Goal: Navigation & Orientation: Find specific page/section

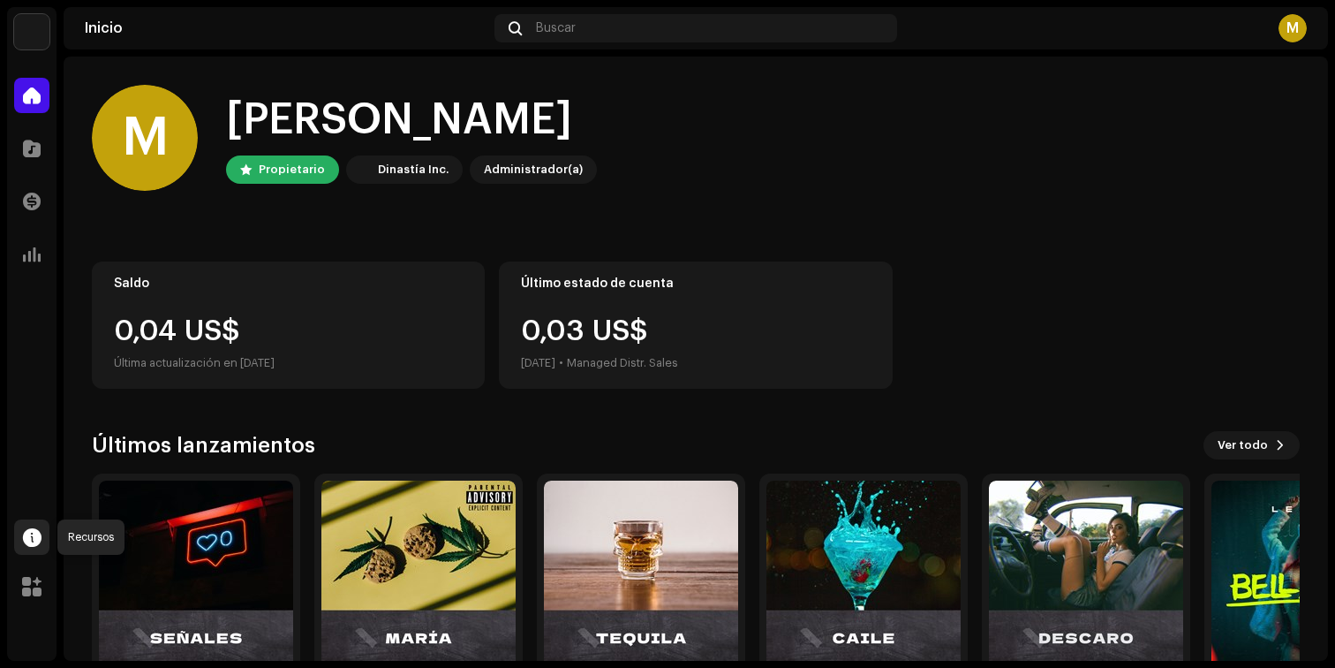
click at [31, 533] on span at bounding box center [32, 537] width 19 height 14
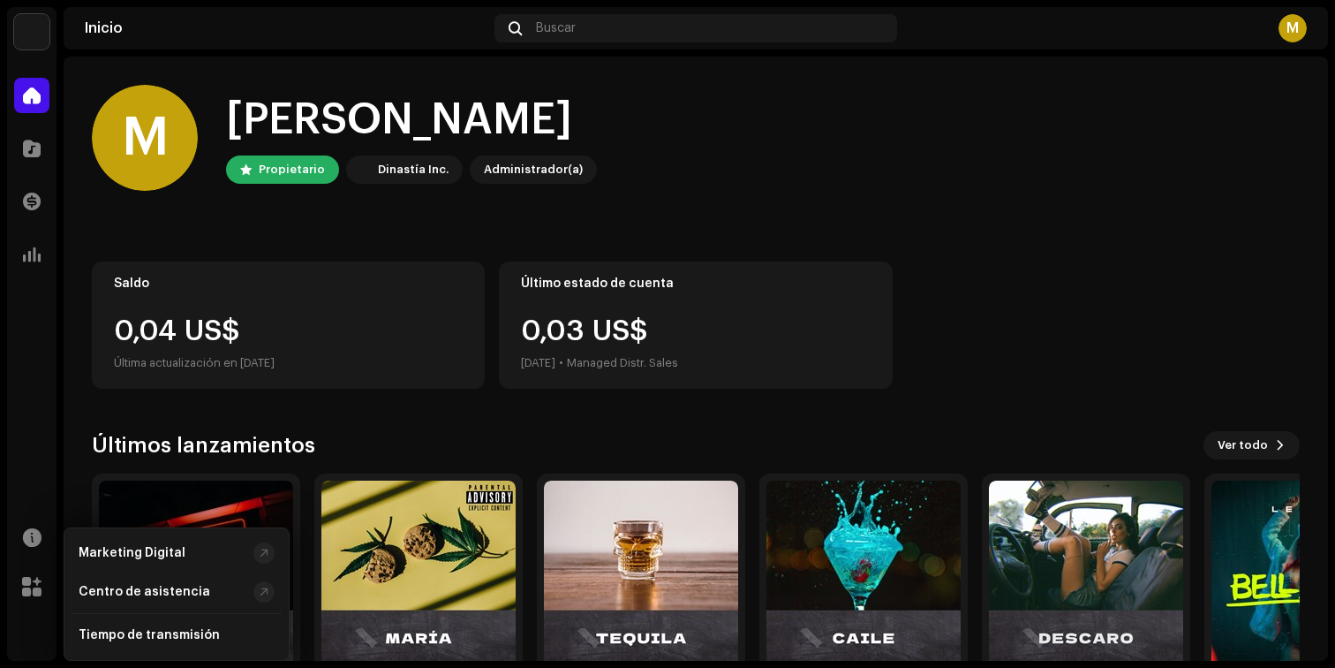
click at [958, 146] on div "M Hola, , [PERSON_NAME] Dinastía Inc. Administrador(a)" at bounding box center [696, 138] width 1208 height 106
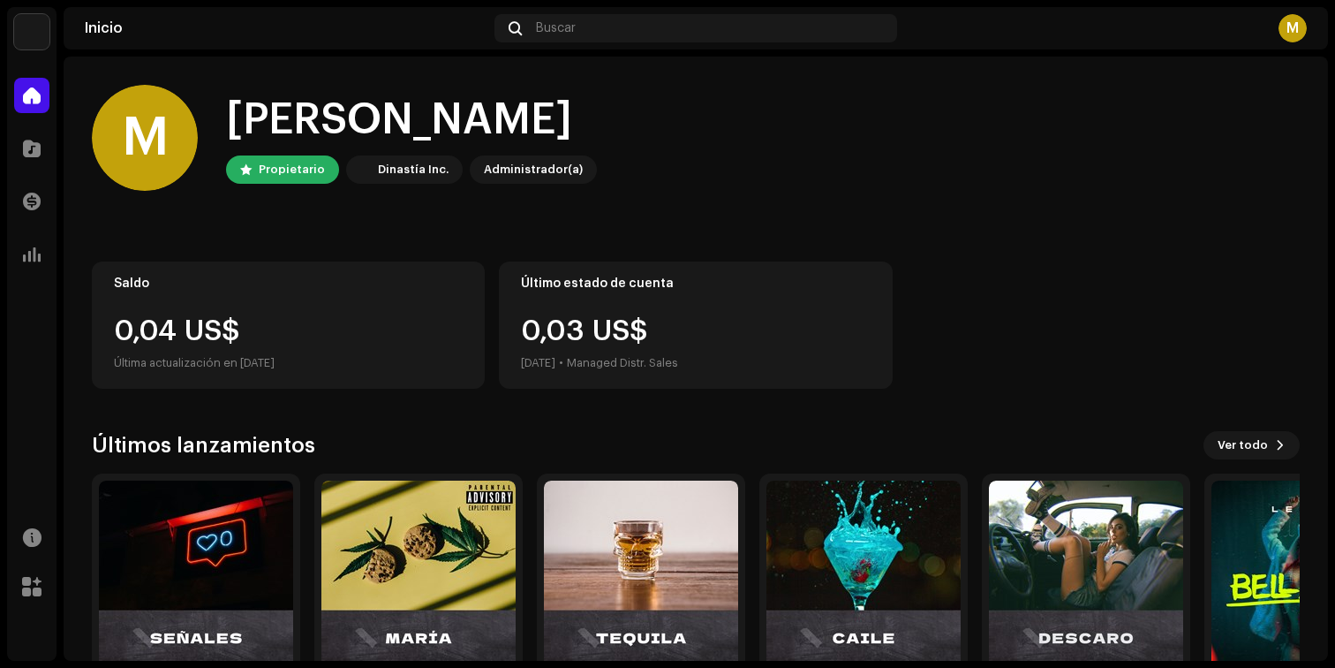
click at [1299, 17] on div "M" at bounding box center [1293, 28] width 28 height 28
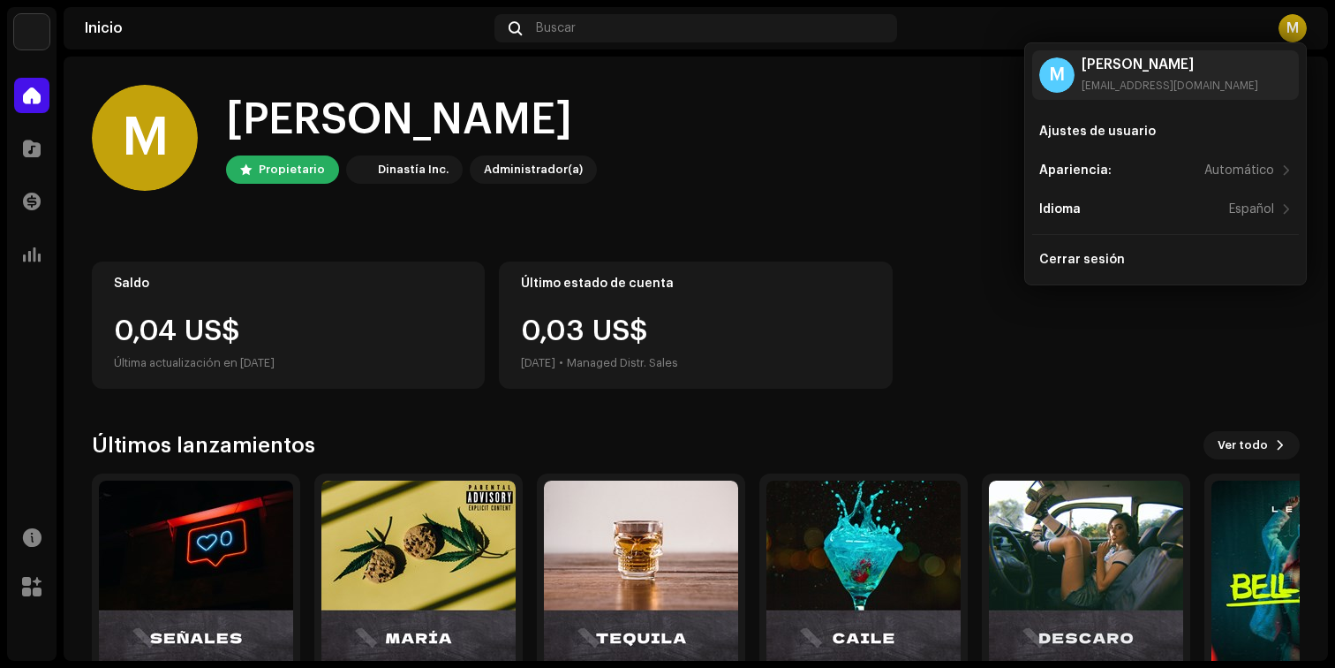
click at [650, 185] on div "M Hola, , [PERSON_NAME] Dinastía Inc. Administrador(a)" at bounding box center [696, 138] width 1208 height 106
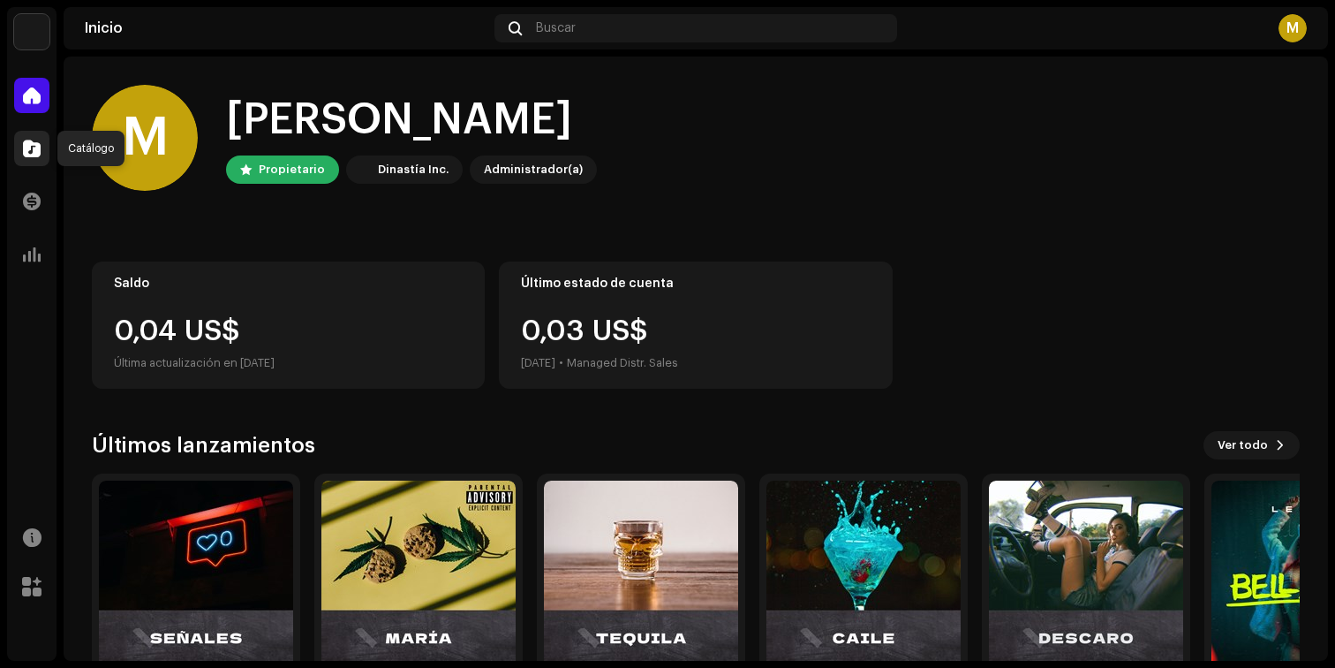
click at [33, 146] on span at bounding box center [32, 148] width 18 height 14
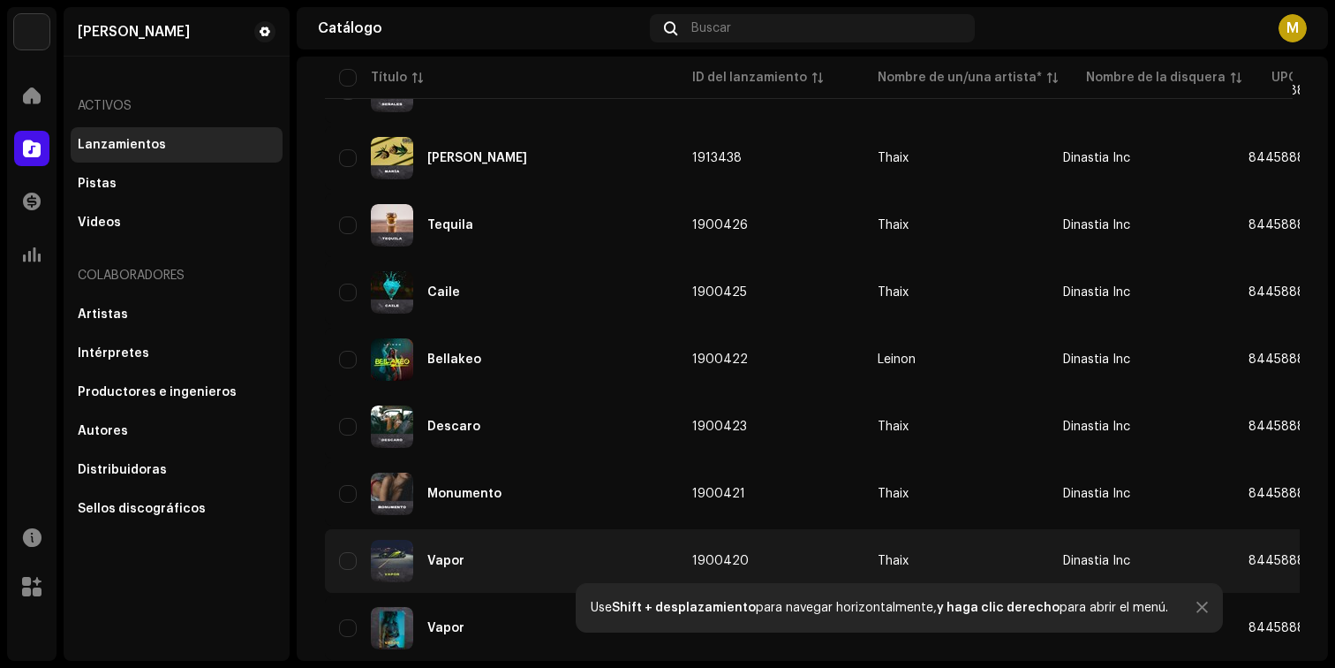
scroll to position [178, 0]
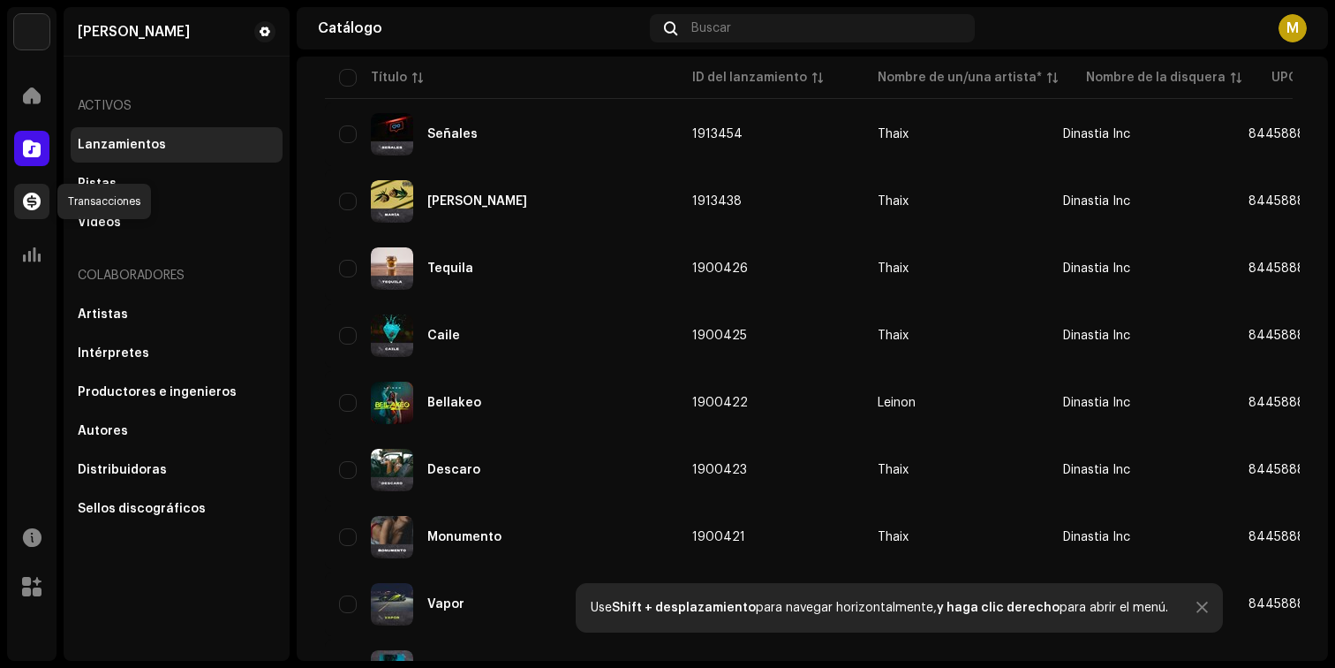
click at [29, 185] on div at bounding box center [31, 201] width 35 height 35
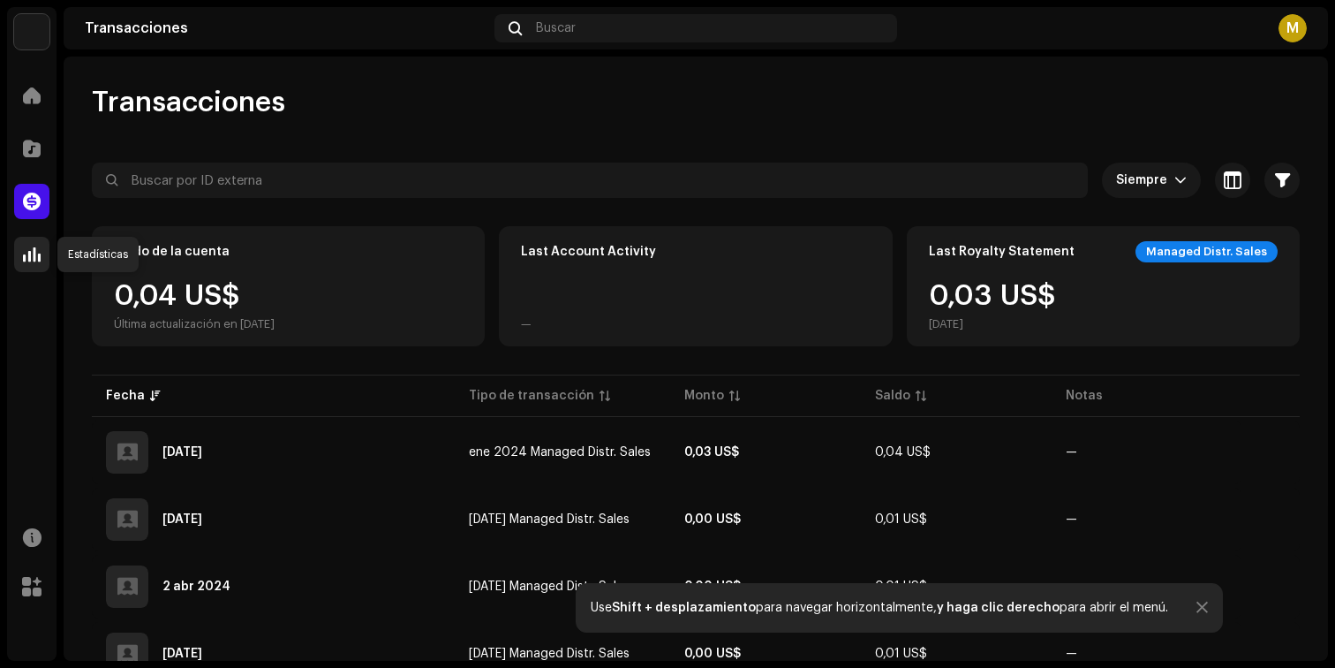
click at [41, 259] on div at bounding box center [31, 254] width 35 height 35
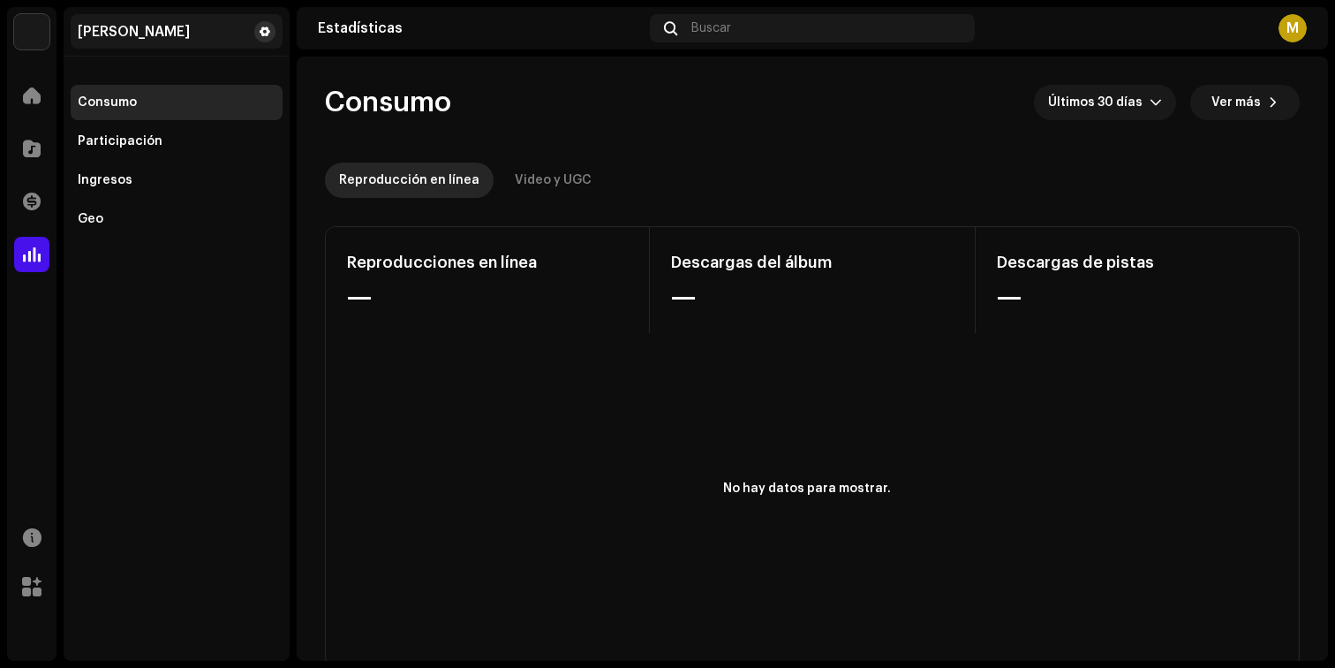
click at [259, 33] on button at bounding box center [264, 31] width 21 height 21
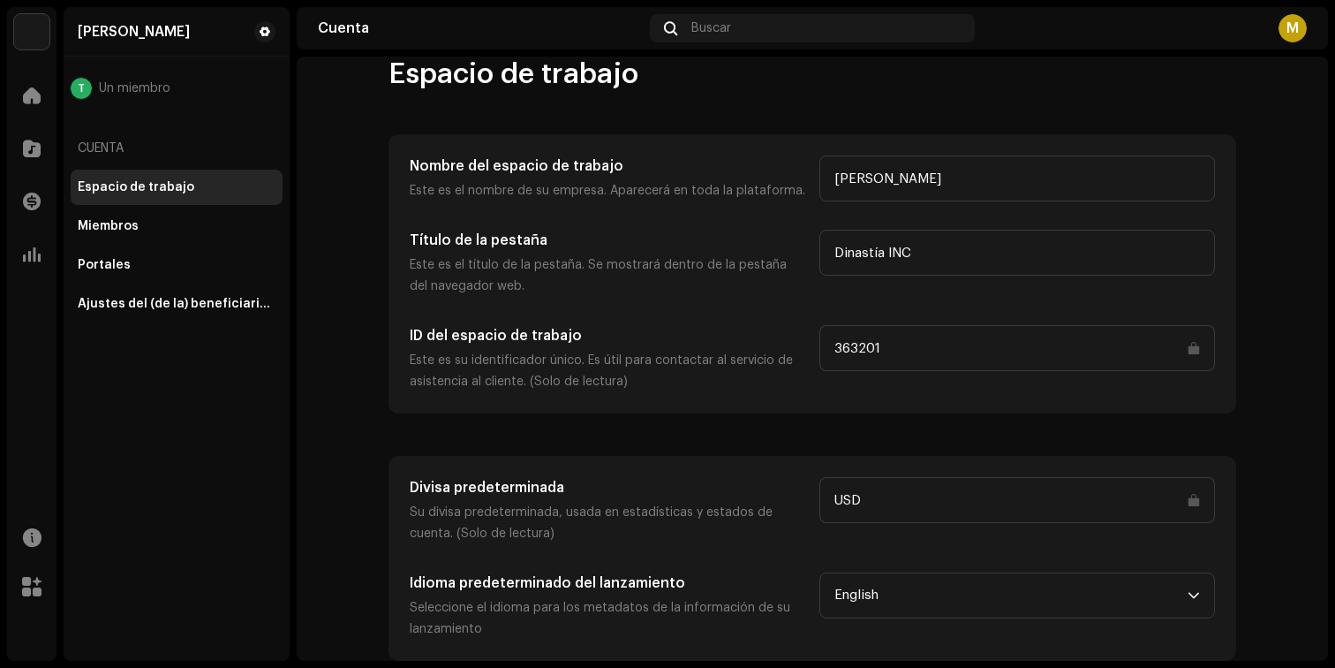
scroll to position [28, 0]
click at [164, 218] on div "Miembros" at bounding box center [177, 225] width 212 height 35
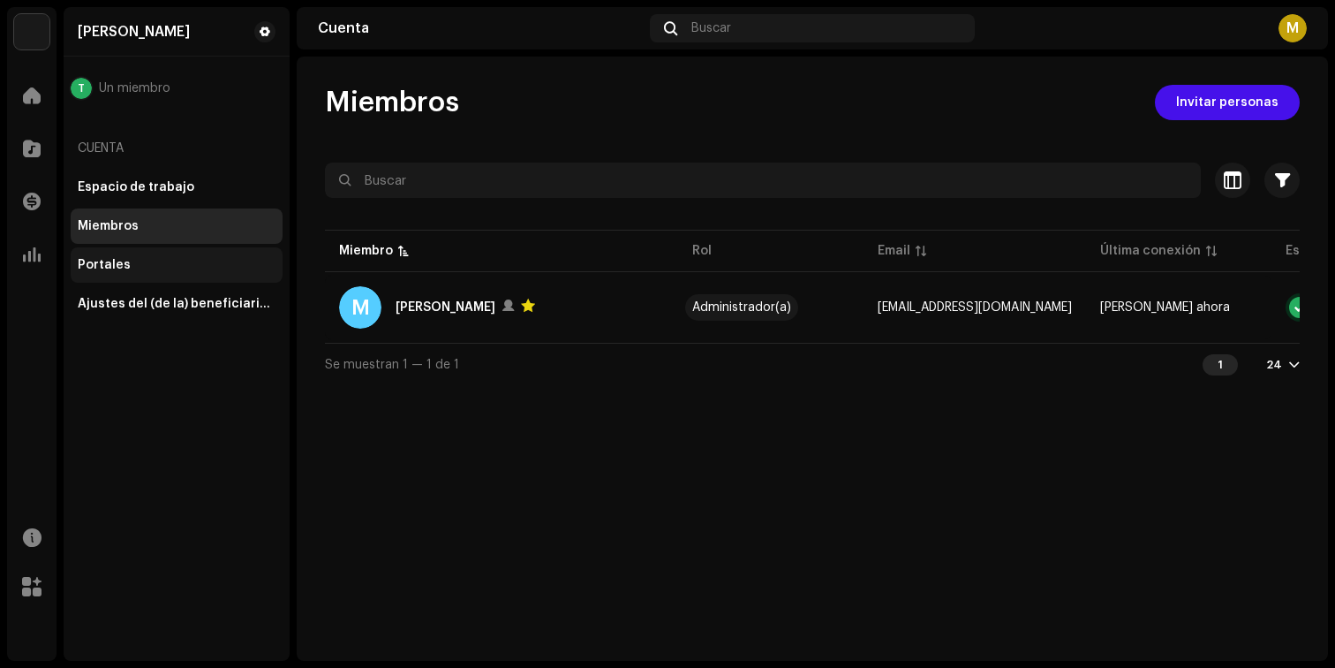
click at [196, 276] on div "Portales" at bounding box center [177, 264] width 212 height 35
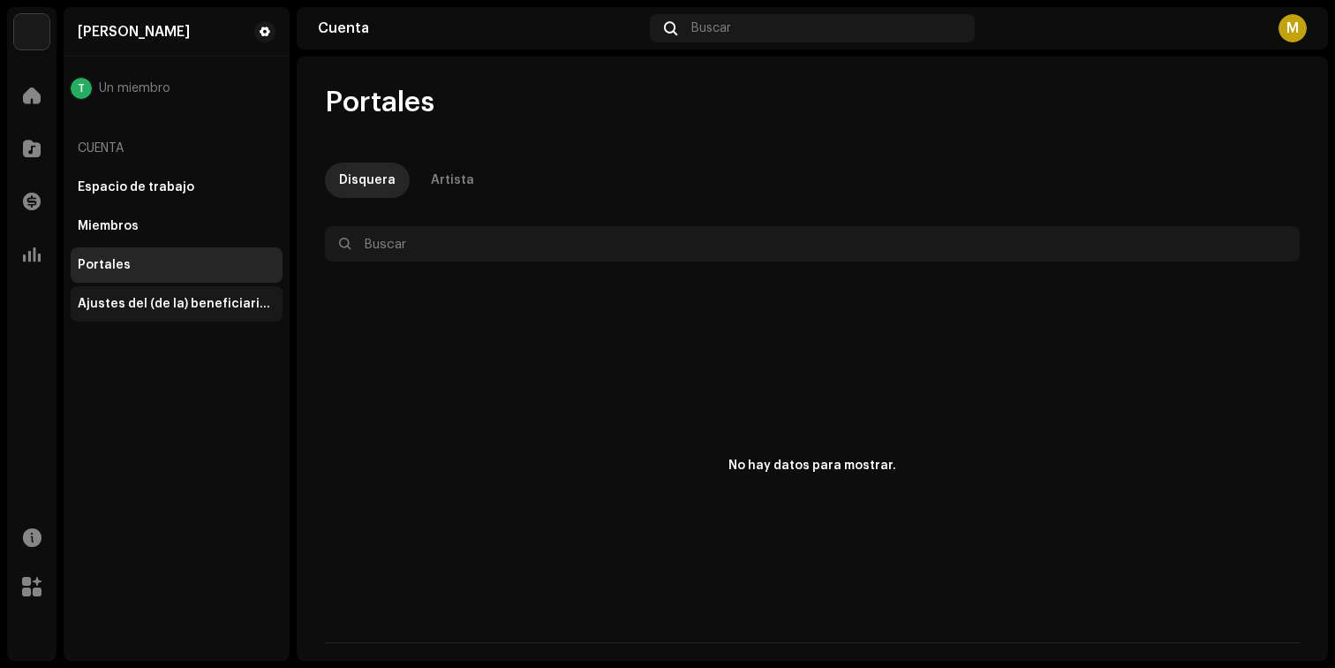
click at [208, 306] on div "Ajustes del (de la) beneficiario(a)" at bounding box center [177, 304] width 198 height 14
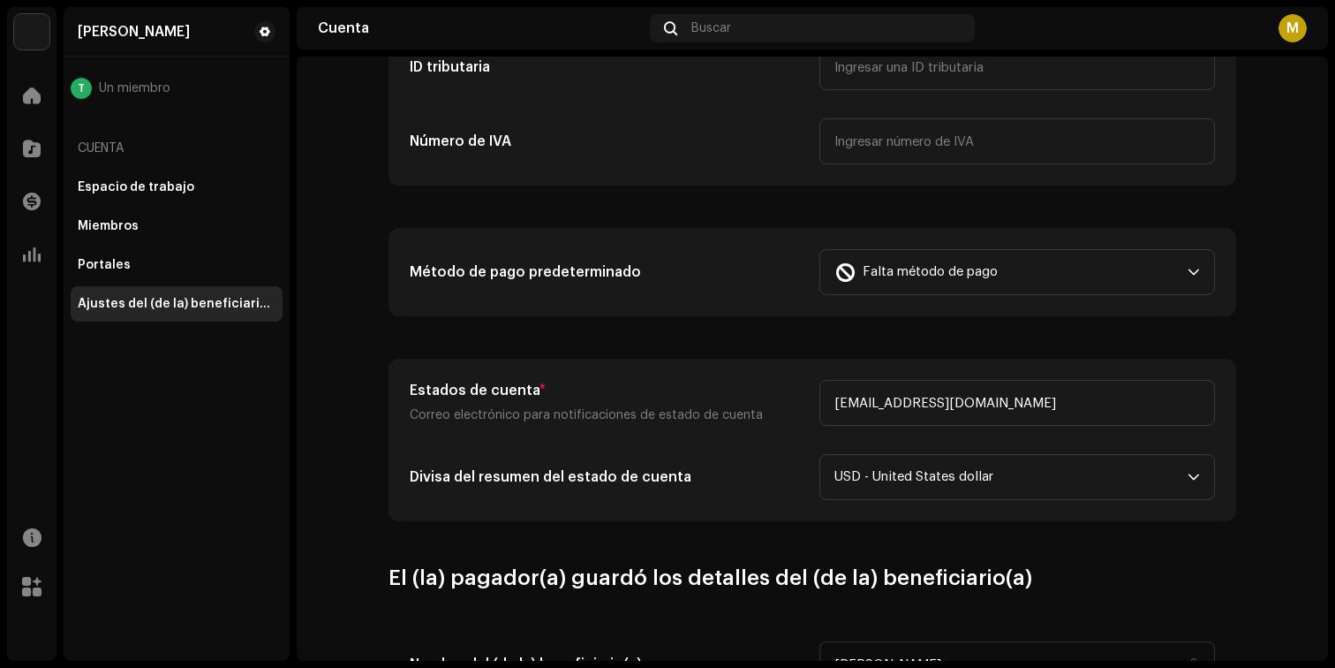
scroll to position [344, 0]
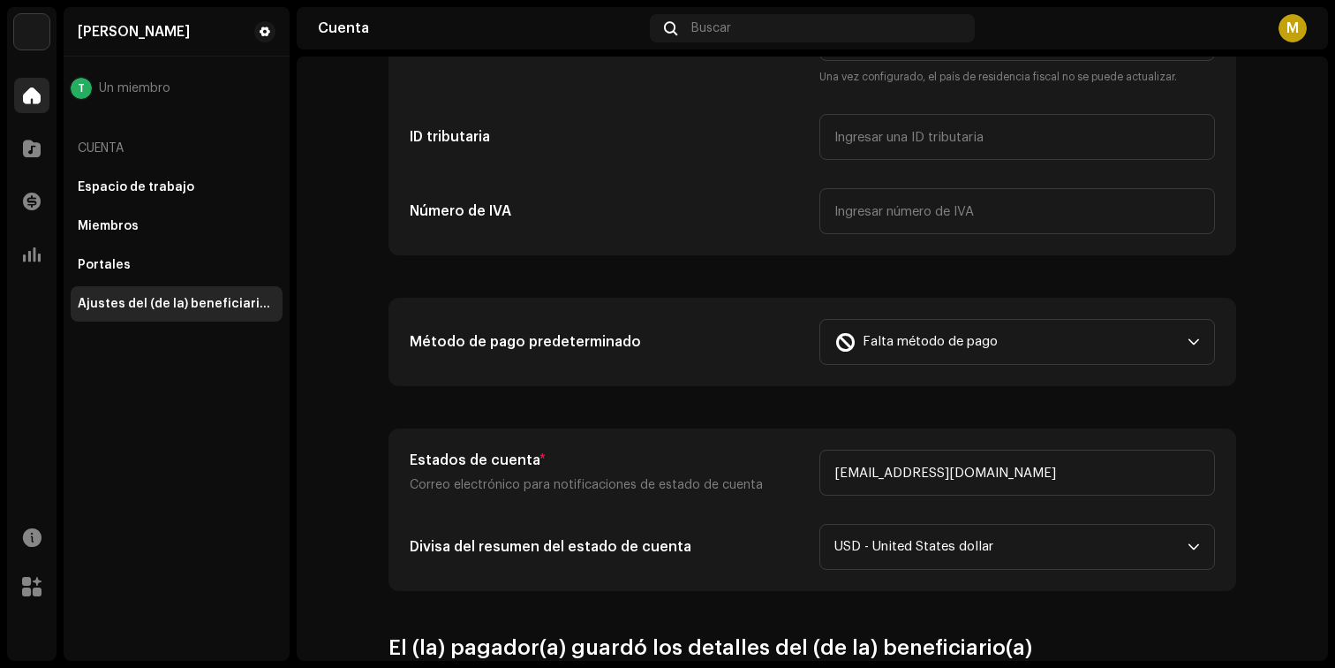
click at [45, 98] on div at bounding box center [31, 95] width 35 height 35
